Goal: Book appointment/travel/reservation

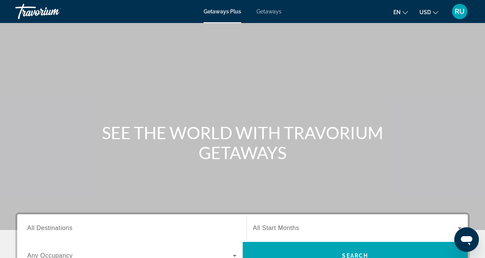
click at [272, 12] on span "Getaways" at bounding box center [269, 11] width 25 height 6
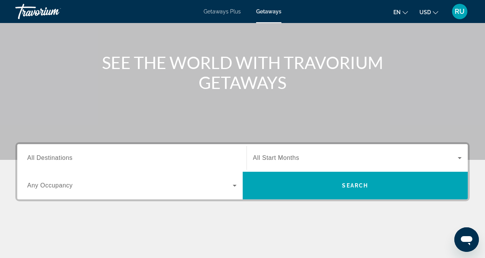
scroll to position [77, 0]
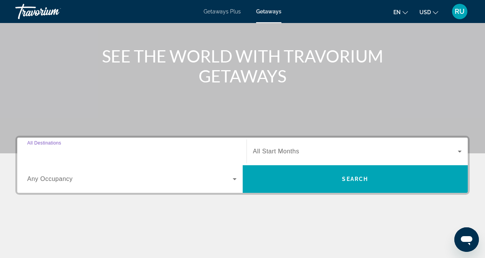
click at [90, 155] on input "Destination All Destinations" at bounding box center [132, 151] width 210 height 9
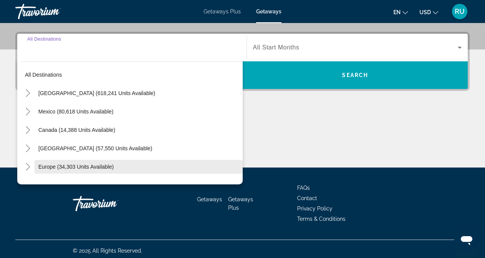
scroll to position [184, 0]
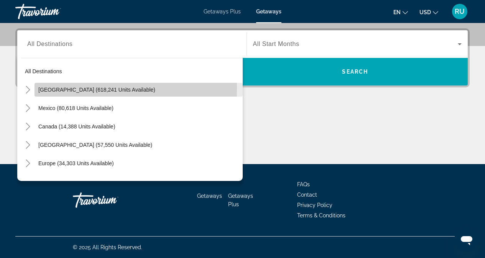
click at [37, 89] on span "Search widget" at bounding box center [139, 90] width 208 height 18
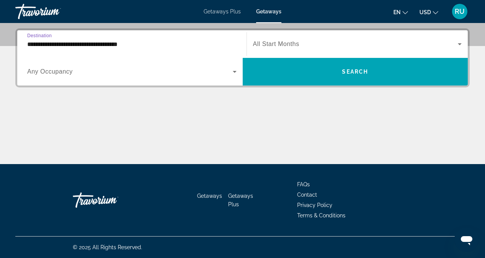
click at [66, 44] on input "**********" at bounding box center [132, 44] width 210 height 9
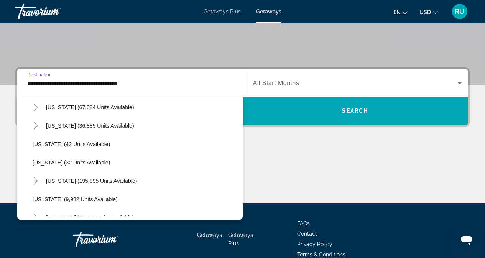
scroll to position [115, 0]
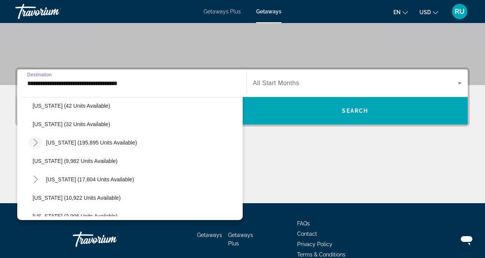
click at [36, 140] on icon "Toggle Florida (195,895 units available)" at bounding box center [36, 143] width 8 height 8
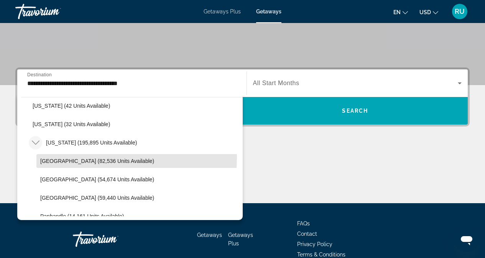
click at [73, 158] on span "Search widget" at bounding box center [139, 161] width 206 height 18
type input "**********"
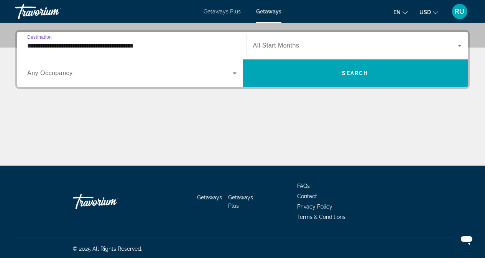
scroll to position [184, 0]
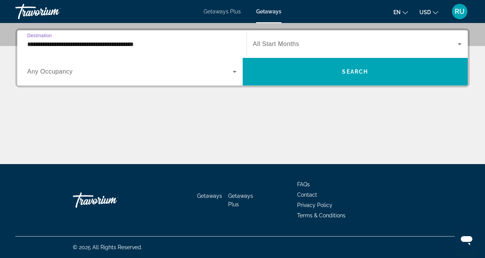
click at [183, 72] on span "Search widget" at bounding box center [130, 71] width 206 height 9
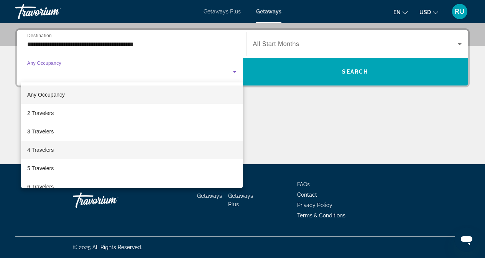
click at [45, 147] on span "4 Travelers" at bounding box center [40, 149] width 26 height 9
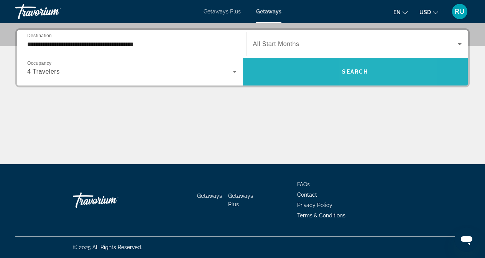
click at [362, 73] on span "Search" at bounding box center [355, 72] width 26 height 6
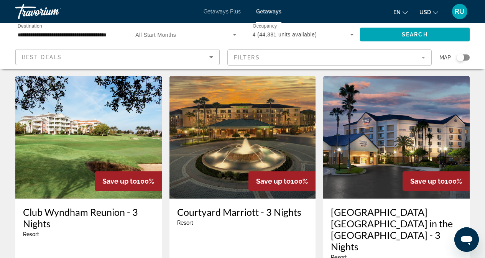
scroll to position [1025, 0]
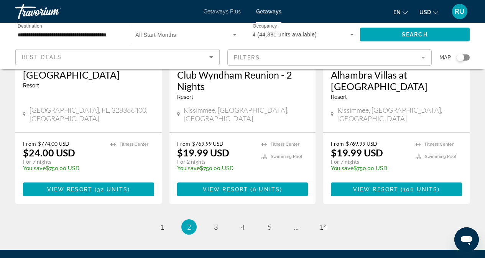
scroll to position [1064, 0]
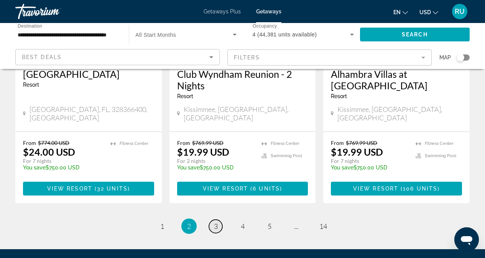
click at [213, 220] on link "page 3" at bounding box center [215, 226] width 13 height 13
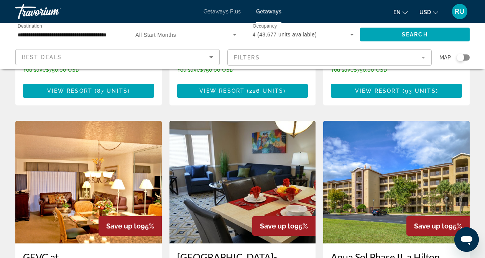
scroll to position [729, 0]
